Goal: Task Accomplishment & Management: Complete application form

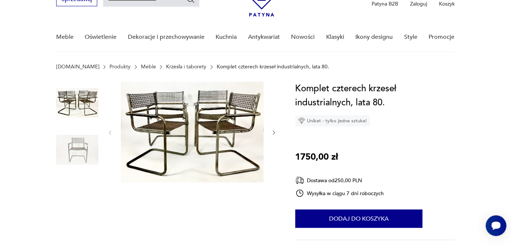
scroll to position [33, 0]
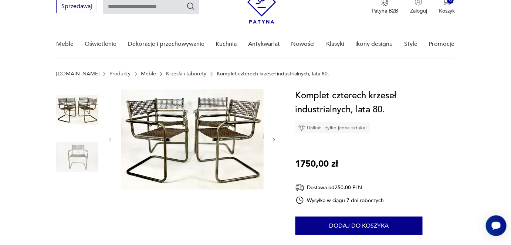
click at [275, 139] on icon "button" at bounding box center [274, 139] width 2 height 4
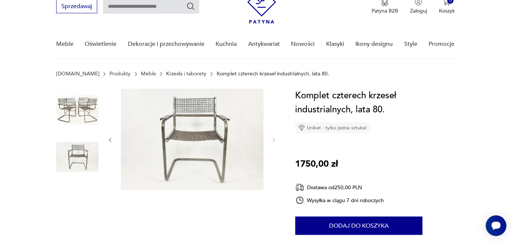
click at [270, 139] on div at bounding box center [192, 140] width 170 height 103
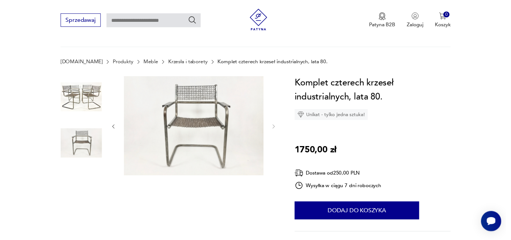
scroll to position [0, 0]
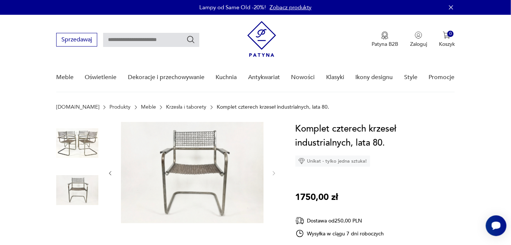
click at [91, 137] on img at bounding box center [77, 143] width 42 height 42
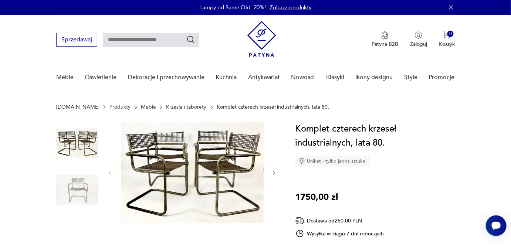
click at [206, 154] on img at bounding box center [192, 172] width 143 height 101
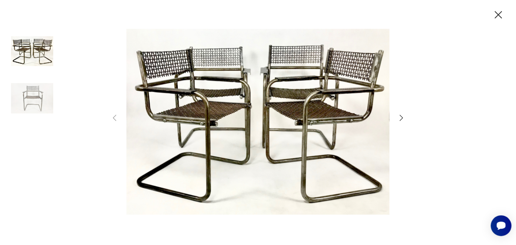
click at [497, 16] on icon "button" at bounding box center [498, 15] width 13 height 13
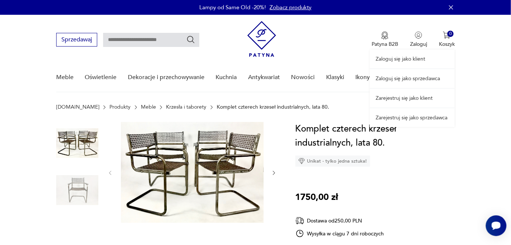
click at [414, 45] on div "Zaloguj się jako klient Zaloguj się jako sprzedawca Zarejestruj się jako klient…" at bounding box center [412, 71] width 85 height 112
click at [414, 41] on div "Zaloguj się jako klient Zaloguj się jako sprzedawca Zarejestruj się jako klient…" at bounding box center [412, 71] width 85 height 112
click at [423, 119] on link "Zarejestruj się jako sprzedawca" at bounding box center [412, 117] width 85 height 19
click at [417, 118] on link "Zarejestruj się jako sprzedawca" at bounding box center [412, 117] width 85 height 19
click at [421, 79] on link "Zaloguj się jako sprzedawca" at bounding box center [412, 78] width 85 height 19
